Goal: Task Accomplishment & Management: Use online tool/utility

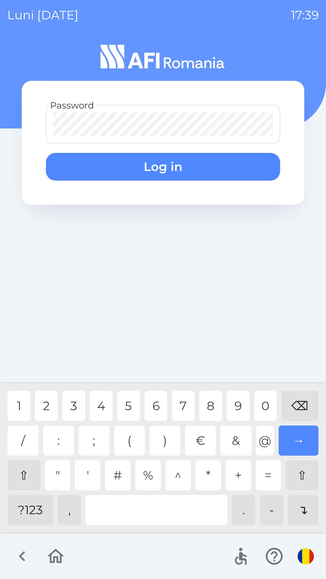
click at [157, 404] on div "6" at bounding box center [155, 406] width 23 height 30
click at [77, 404] on div "3" at bounding box center [73, 406] width 23 height 30
click at [44, 406] on div "2" at bounding box center [46, 406] width 23 height 30
click at [154, 171] on button "Log in" at bounding box center [163, 167] width 234 height 28
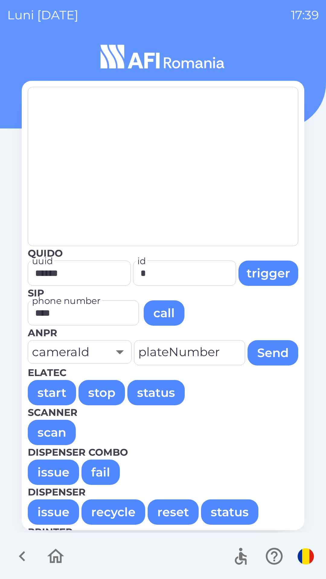
click at [48, 470] on button "issue" at bounding box center [53, 472] width 51 height 25
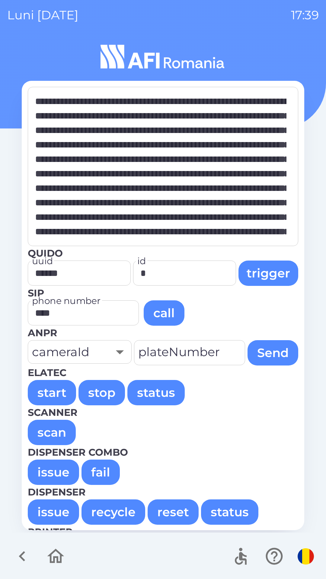
click at [48, 389] on button "start" at bounding box center [52, 392] width 48 height 25
click at [44, 394] on button "start" at bounding box center [52, 392] width 48 height 25
click at [46, 395] on button "start" at bounding box center [52, 392] width 48 height 25
click at [48, 395] on button "start" at bounding box center [52, 392] width 48 height 25
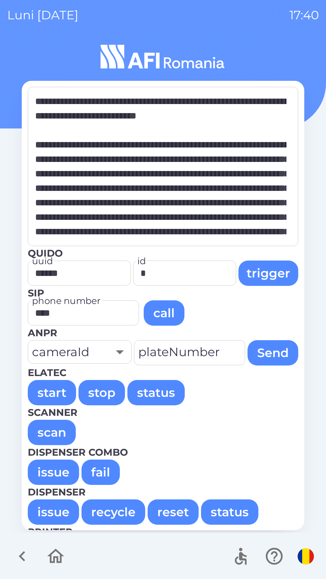
click at [44, 394] on button "start" at bounding box center [52, 392] width 48 height 25
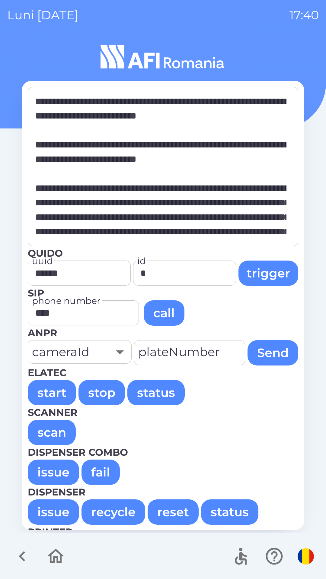
click at [43, 395] on button "start" at bounding box center [52, 392] width 48 height 25
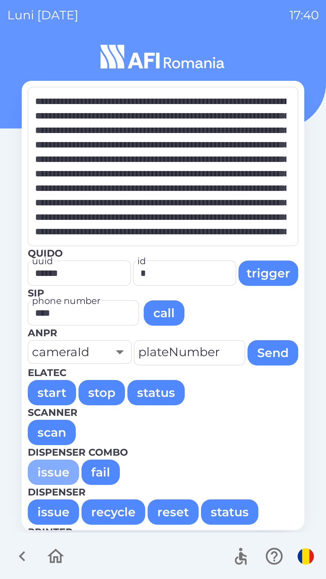
click at [47, 468] on button "issue" at bounding box center [53, 472] width 51 height 25
click at [43, 468] on button "issue" at bounding box center [53, 472] width 51 height 25
click at [54, 473] on button "issue" at bounding box center [53, 472] width 51 height 25
click at [43, 472] on button "issue" at bounding box center [53, 472] width 51 height 25
click at [46, 474] on button "issue" at bounding box center [53, 472] width 51 height 25
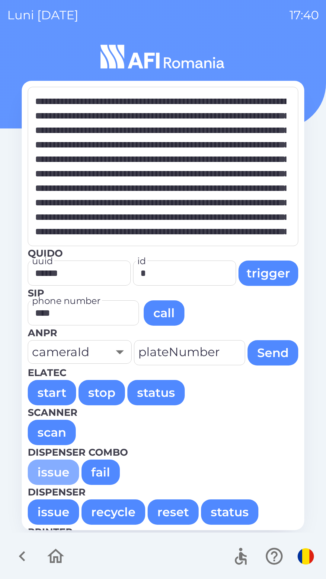
click at [55, 481] on button "issue" at bounding box center [53, 472] width 51 height 25
click at [44, 470] on button "issue" at bounding box center [53, 472] width 51 height 25
click at [55, 473] on button "issue" at bounding box center [53, 472] width 51 height 25
click at [56, 468] on button "issue" at bounding box center [53, 472] width 51 height 25
click at [65, 469] on button "issue" at bounding box center [53, 472] width 51 height 25
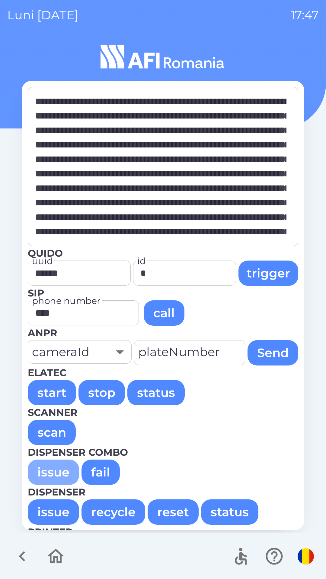
click at [54, 479] on button "issue" at bounding box center [53, 472] width 51 height 25
click at [42, 467] on button "issue" at bounding box center [53, 472] width 51 height 25
click at [47, 469] on button "issue" at bounding box center [53, 472] width 51 height 25
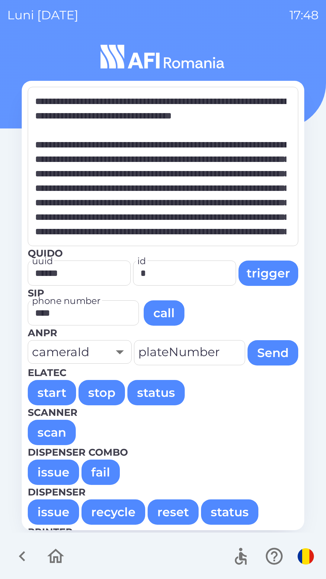
click at [59, 469] on button "issue" at bounding box center [53, 472] width 51 height 25
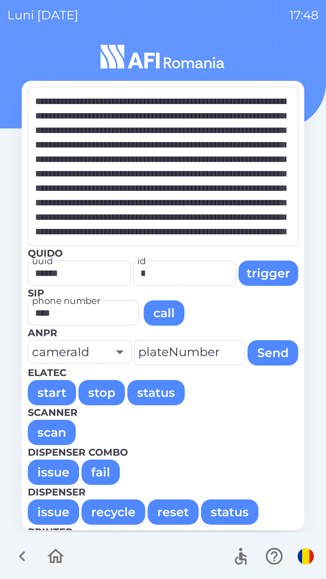
click at [47, 472] on button "issue" at bounding box center [53, 472] width 51 height 25
click at [42, 475] on button "issue" at bounding box center [53, 472] width 51 height 25
type textarea "**********"
